Goal: Information Seeking & Learning: Learn about a topic

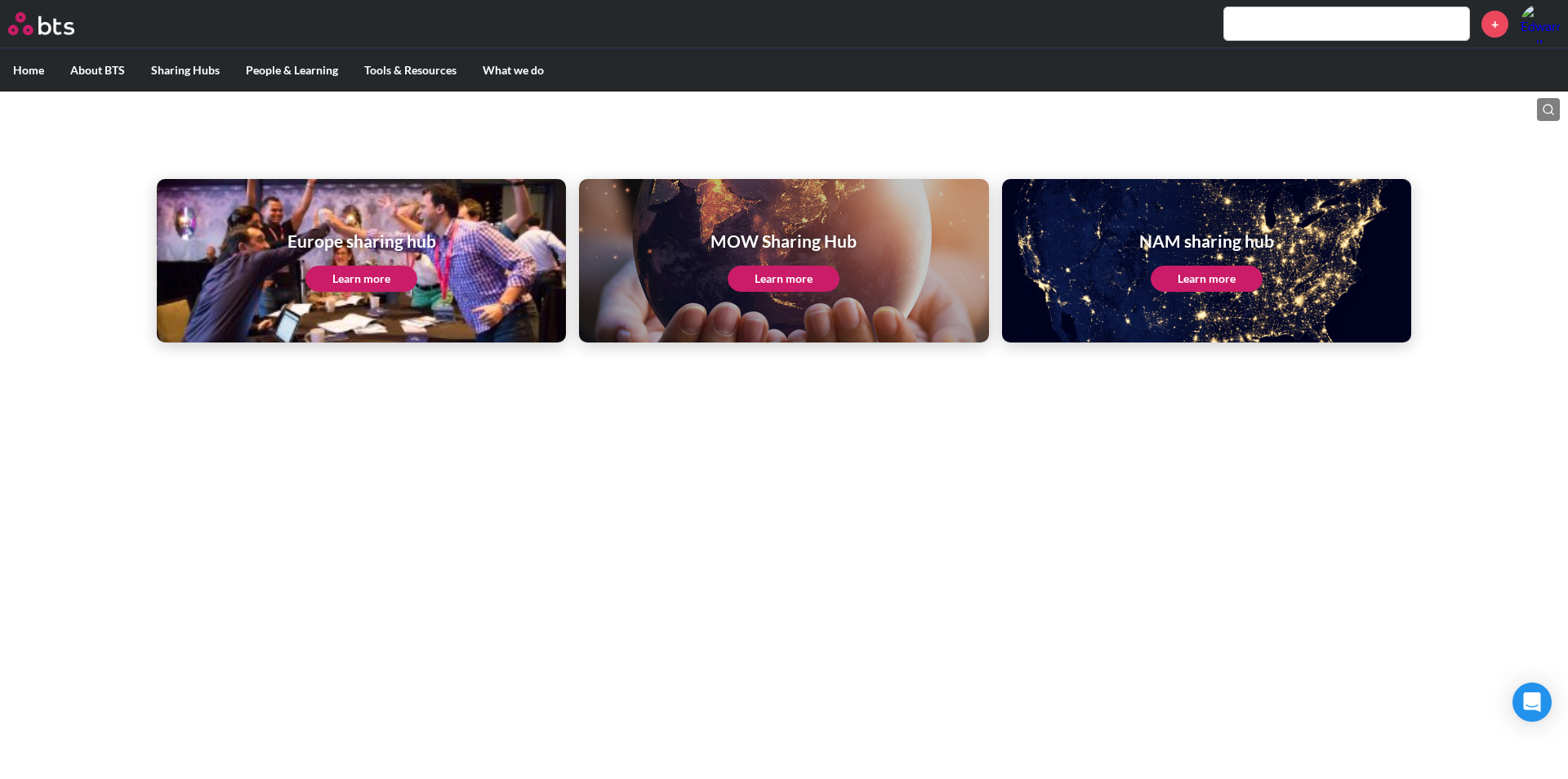
click at [1199, 277] on link "Learn more" at bounding box center [1207, 279] width 112 height 27
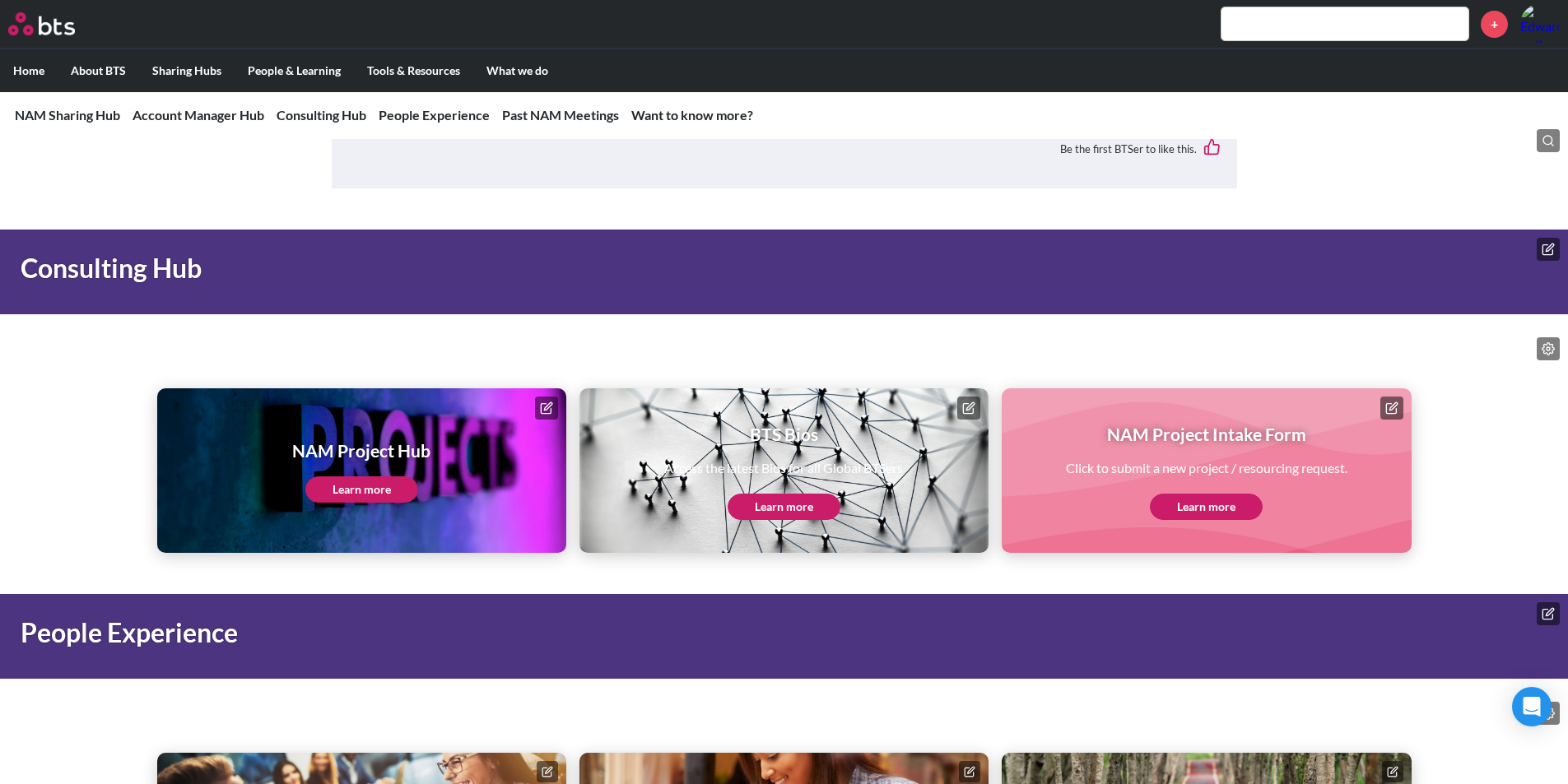
scroll to position [1727, 0]
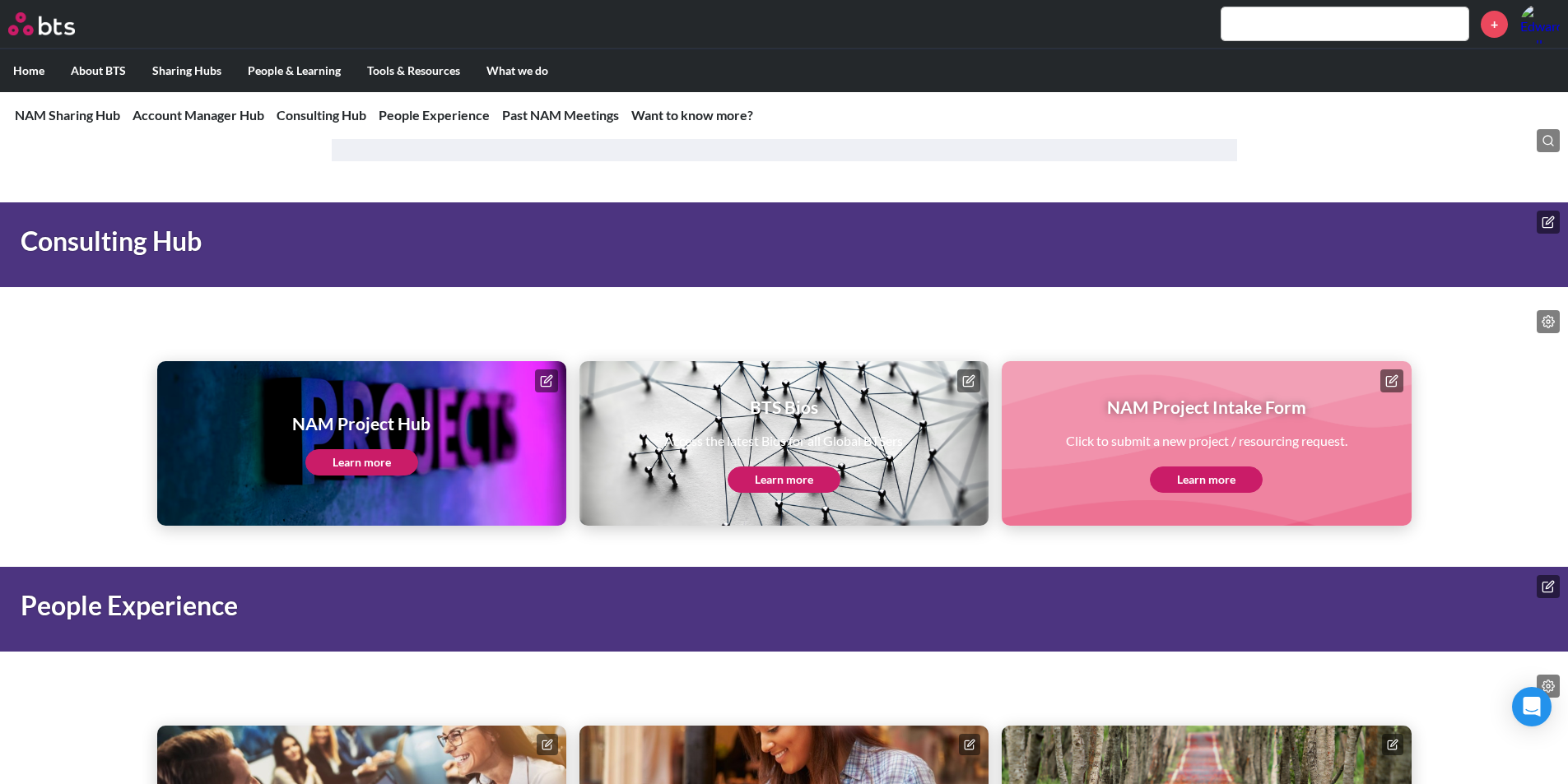
click at [372, 459] on link "Learn more" at bounding box center [361, 462] width 112 height 27
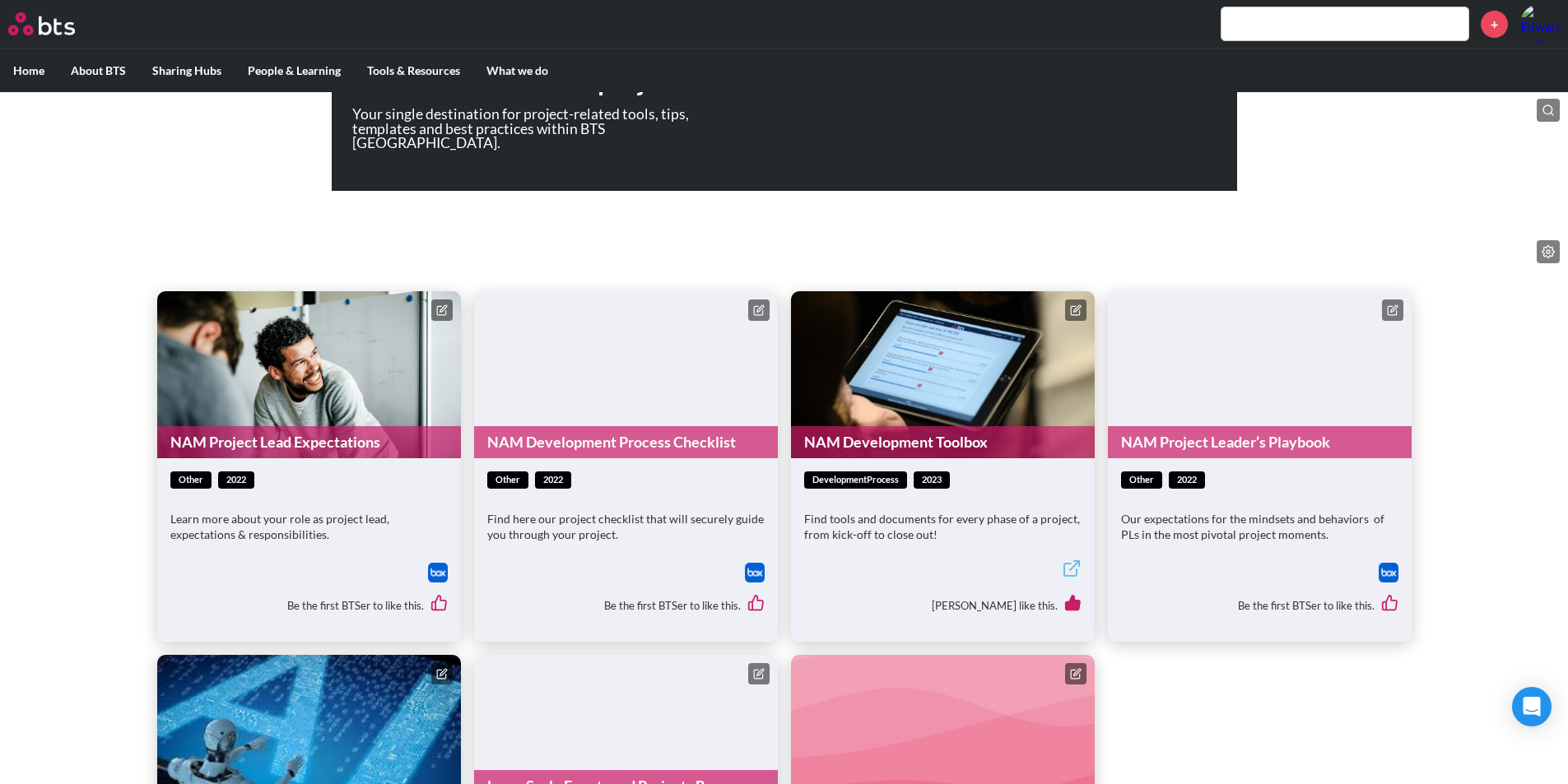
scroll to position [329, 0]
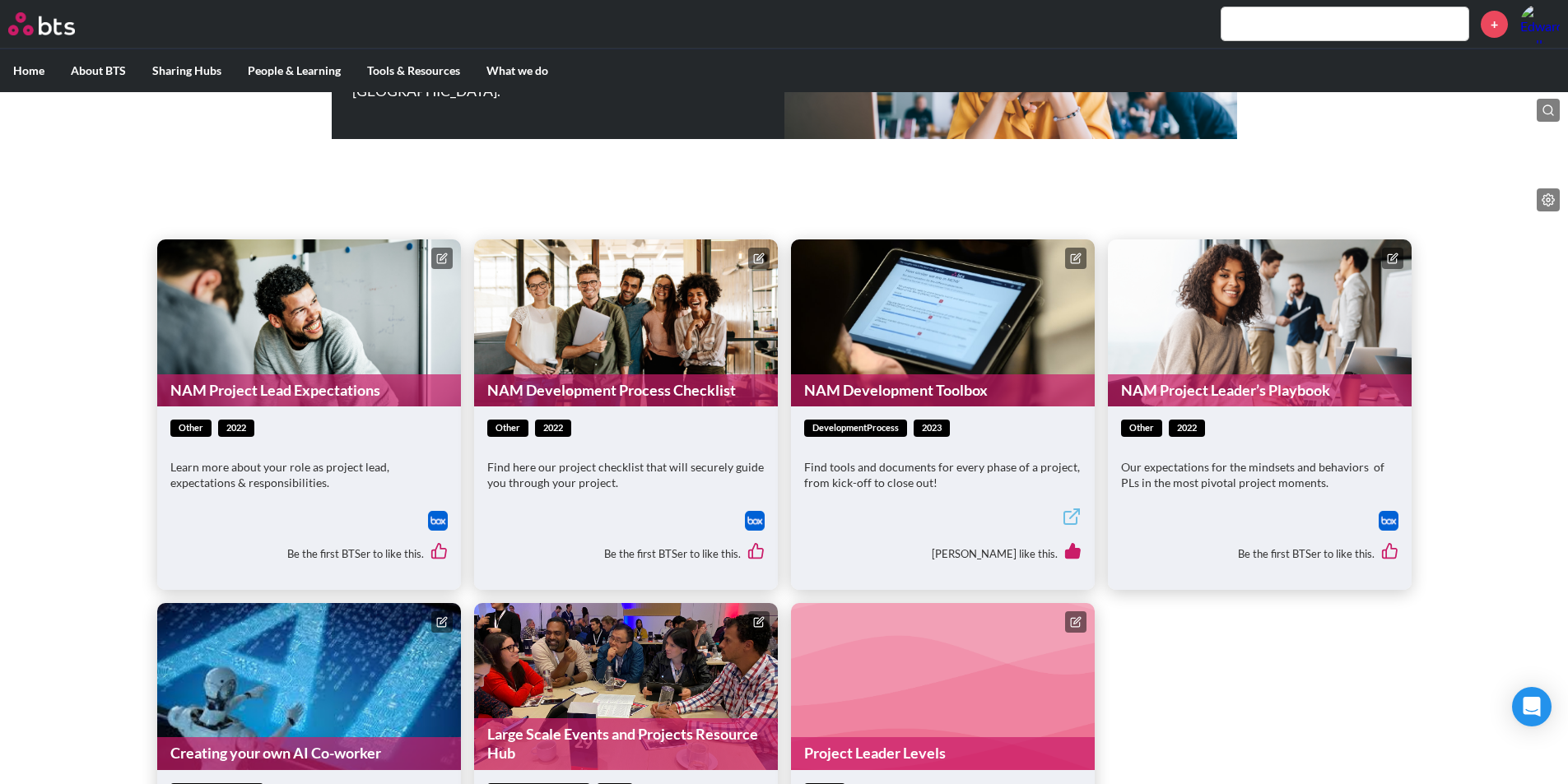
click at [934, 383] on link "NAM Development Toolbox" at bounding box center [942, 391] width 303 height 32
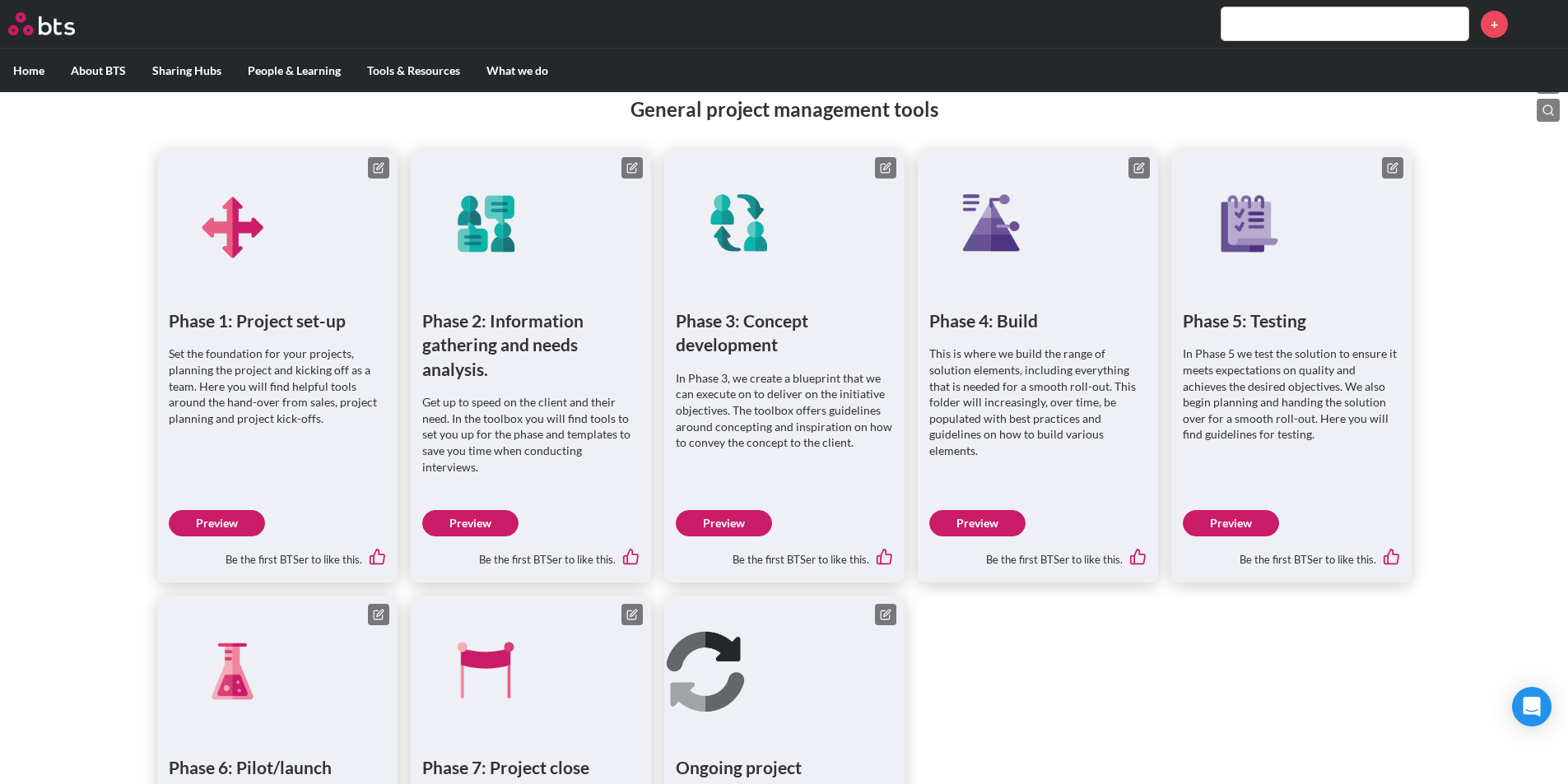
scroll to position [822, 0]
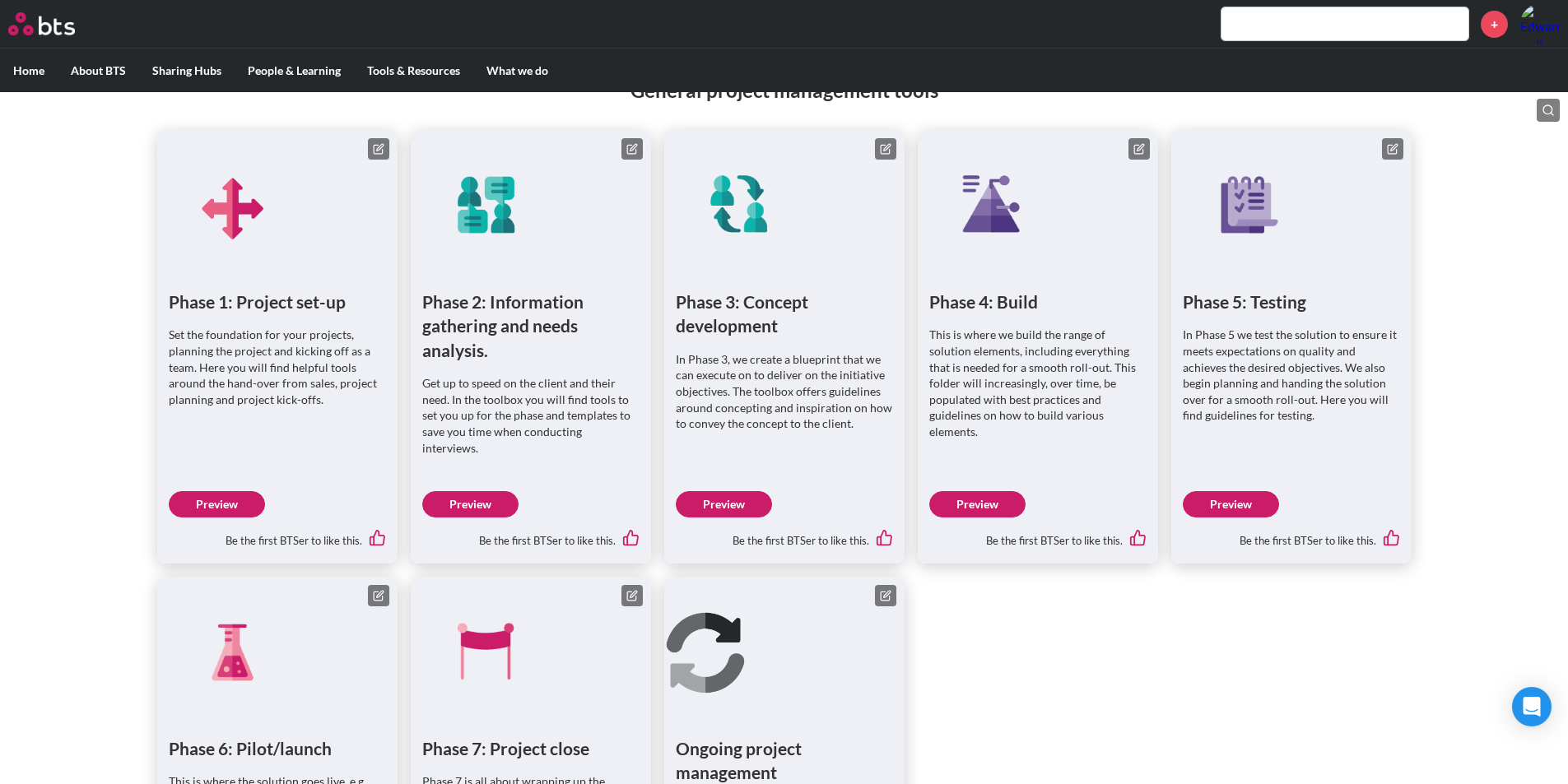
click at [720, 491] on link "Preview" at bounding box center [724, 504] width 96 height 27
